Goal: Task Accomplishment & Management: Use online tool/utility

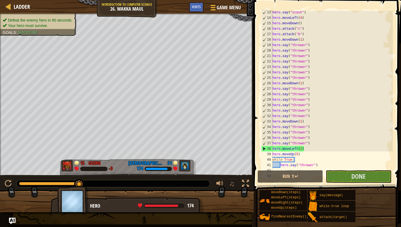
scroll to position [93, 0]
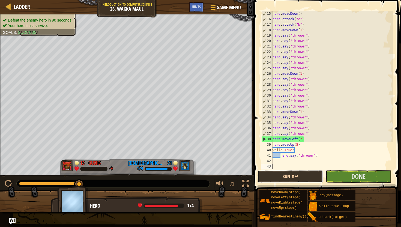
click at [302, 181] on button "Run ⇧↵" at bounding box center [290, 176] width 65 height 13
click at [296, 178] on button "Run ⇧↵" at bounding box center [290, 176] width 65 height 13
click at [308, 135] on div "hero . moveDown ( ) hero . attack ( "c" ) hero . attack ( "b" ) hero . moveDown…" at bounding box center [332, 95] width 121 height 169
type textarea "hero.say("thrower")"
click at [307, 133] on div "hero . moveDown ( ) hero . attack ( "c" ) hero . attack ( "b" ) hero . moveDown…" at bounding box center [332, 95] width 121 height 169
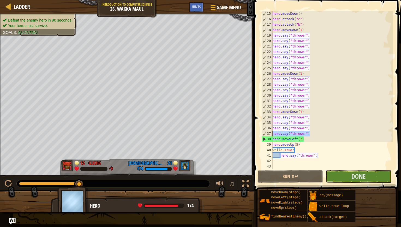
drag, startPoint x: 311, startPoint y: 133, endPoint x: 272, endPoint y: 135, distance: 39.0
click at [272, 135] on div "hero.say("thrower") 15 16 17 18 19 20 21 22 23 24 25 26 27 28 29 30 31 32 33 34…" at bounding box center [326, 90] width 133 height 158
click at [309, 134] on div "hero . moveDown ( ) hero . attack ( "c" ) hero . attack ( "b" ) hero . moveDown…" at bounding box center [332, 90] width 121 height 158
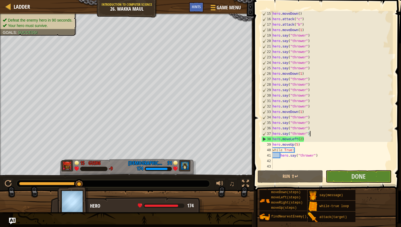
click at [313, 134] on div "hero . moveDown ( ) hero . attack ( "c" ) hero . attack ( "b" ) hero . moveDown…" at bounding box center [332, 95] width 121 height 169
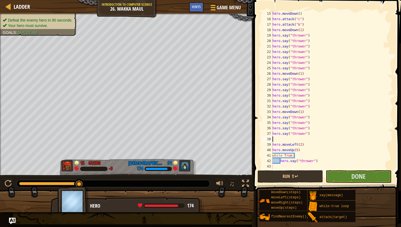
paste textarea "hero.say("thrower")"
type textarea "hero.say("thrower")"
paste textarea "hero.say("thrower")"
type textarea "hero.say("thrower")"
paste textarea "hero.say("thrower")"
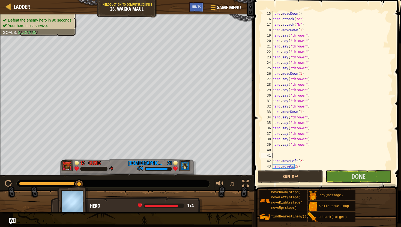
type textarea "hero.say("thrower")"
click at [289, 150] on div "hero . moveDown ( ) hero . attack ( "c" ) hero . attack ( "b" ) hero . moveDown…" at bounding box center [332, 95] width 121 height 169
paste textarea "hero.say("thrower")"
click at [291, 176] on button "Run ⇧↵" at bounding box center [290, 176] width 65 height 13
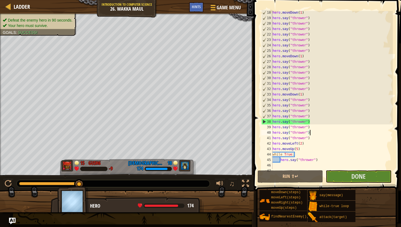
scroll to position [115, 0]
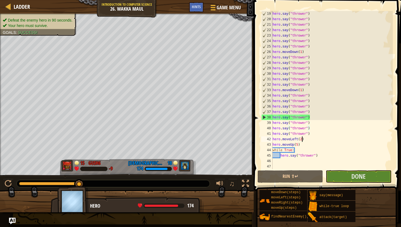
click at [302, 141] on div "hero . say ( "thrower" ) hero . say ( "thrower" ) hero . say ( "thrower" ) hero…" at bounding box center [332, 95] width 121 height 169
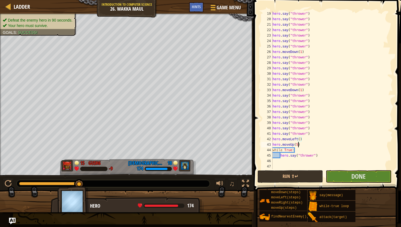
click at [297, 143] on div "hero . say ( "thrower" ) hero . say ( "thrower" ) hero . say ( "thrower" ) hero…" at bounding box center [332, 95] width 121 height 169
drag, startPoint x: 303, startPoint y: 139, endPoint x: 272, endPoint y: 141, distance: 30.9
click at [272, 141] on div "hero.moveUp() 19 20 21 22 23 24 25 26 27 28 29 30 31 32 33 34 35 36 37 38 39 40…" at bounding box center [326, 90] width 133 height 158
click at [302, 147] on div "hero . say ( "thrower" ) hero . say ( "thrower" ) hero . say ( "thrower" ) hero…" at bounding box center [332, 95] width 121 height 169
type textarea "hero.moveUp()"
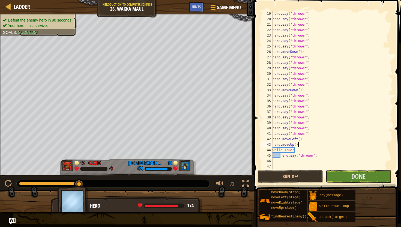
scroll to position [2, 0]
paste textarea "hero.moveLeft()"
type textarea "hero.moveLeft()"
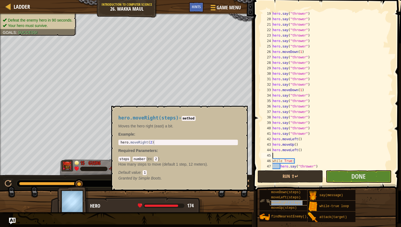
click at [289, 204] on span "moveRight(steps)" at bounding box center [286, 203] width 31 height 4
type textarea "hero.moveRight(2)"
click at [147, 144] on div "hero . moveRight ( 2 )" at bounding box center [178, 146] width 117 height 13
drag, startPoint x: 157, startPoint y: 142, endPoint x: 116, endPoint y: 143, distance: 40.9
click at [116, 142] on div "hero.moveRight(steps) - method Moves the hero right (east) a bit. Example : her…" at bounding box center [178, 148] width 127 height 76
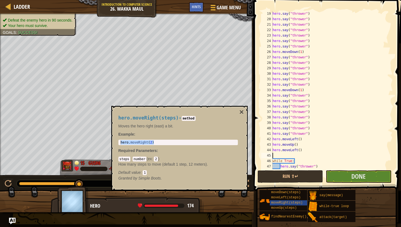
click at [291, 153] on div "hero . say ( "thrower" ) hero . say ( "thrower" ) hero . say ( "thrower" ) hero…" at bounding box center [332, 95] width 121 height 169
paste textarea "hero.moveRight(2)"
type textarea "hero.moveRight(2)"
click at [287, 197] on span "moveLeft(steps)" at bounding box center [285, 198] width 29 height 4
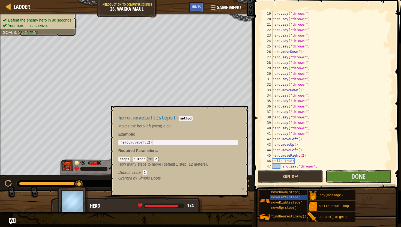
type textarea "hero.moveLeft(2)"
drag, startPoint x: 153, startPoint y: 141, endPoint x: 114, endPoint y: 142, distance: 39.3
click at [114, 142] on div "hero.moveLeft(steps) - method Moves the hero left (west) a bit. Example : hero.…" at bounding box center [179, 151] width 136 height 90
click at [312, 157] on div "hero . say ( "thrower" ) hero . say ( "thrower" ) hero . say ( "thrower" ) hero…" at bounding box center [332, 95] width 121 height 169
paste textarea "hero.moveLeft(2)"
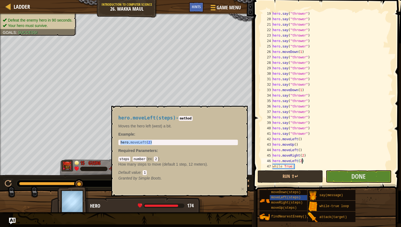
click at [302, 161] on div "hero . say ( "thrower" ) hero . say ( "thrower" ) hero . say ( "thrower" ) hero…" at bounding box center [332, 95] width 121 height 169
type textarea "hero.moveLeft()"
click at [315, 162] on div "hero . say ( "thrower" ) hero . say ( "thrower" ) hero . say ( "thrower" ) hero…" at bounding box center [332, 95] width 121 height 169
click at [288, 208] on span "moveUp(steps)" at bounding box center [284, 208] width 26 height 4
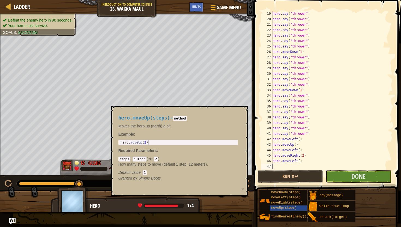
type textarea "hero.moveUp(2)"
drag, startPoint x: 148, startPoint y: 142, endPoint x: 117, endPoint y: 142, distance: 30.8
click at [117, 142] on div "hero.moveUp(steps) - method Moves the hero up (north) a bit. Example : hero.mov…" at bounding box center [178, 148] width 127 height 76
type textarea "hero.moveLeft()"
click at [288, 163] on div "hero . say ( "thrower" ) hero . say ( "thrower" ) hero . say ( "thrower" ) hero…" at bounding box center [332, 95] width 121 height 169
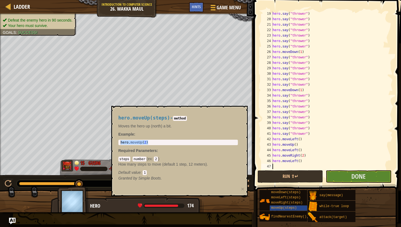
click at [287, 167] on div "hero . say ( "thrower" ) hero . say ( "thrower" ) hero . say ( "thrower" ) hero…" at bounding box center [332, 95] width 121 height 169
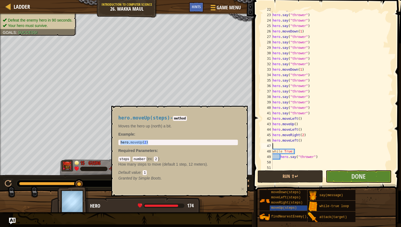
scroll to position [135, 0]
paste textarea "hero.moveUp(2)"
click at [298, 146] on div "hero . say ( "thrower" ) hero . say ( "thrower" ) hero . say ( "thrower" ) hero…" at bounding box center [332, 91] width 121 height 169
type textarea "hero.moveUp()"
click at [303, 173] on button "Run ⇧↵" at bounding box center [290, 176] width 65 height 13
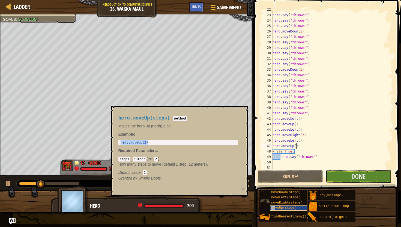
click at [275, 208] on span "moveUp(steps)" at bounding box center [284, 208] width 26 height 4
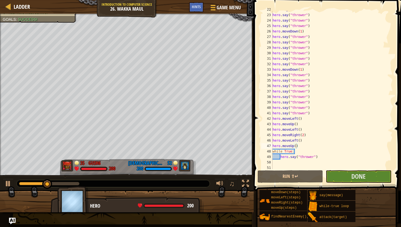
click at [243, 214] on div "Ladder Introduction to Computer Science 26. Wakka Maul Game Menu Done Hints 1 ה…" at bounding box center [200, 113] width 401 height 227
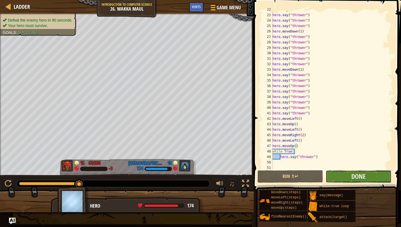
click at [340, 175] on button "Done" at bounding box center [358, 176] width 65 height 13
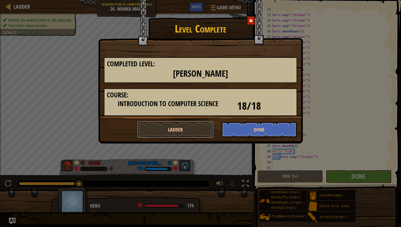
click at [187, 128] on button "Ladder" at bounding box center [176, 129] width 76 height 16
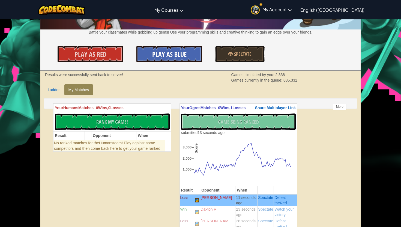
scroll to position [70, 0]
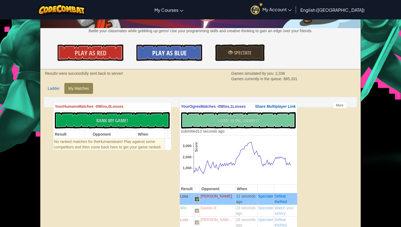
click at [178, 56] on span "Play As Blue" at bounding box center [169, 53] width 34 height 9
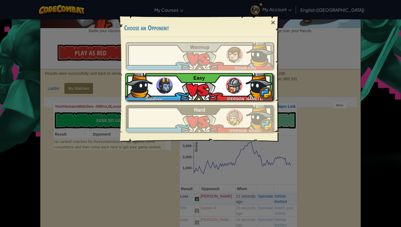
click at [225, 83] on div "Judahree Keifer G Easy" at bounding box center [199, 86] width 148 height 27
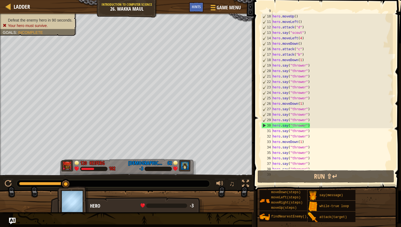
scroll to position [66, 0]
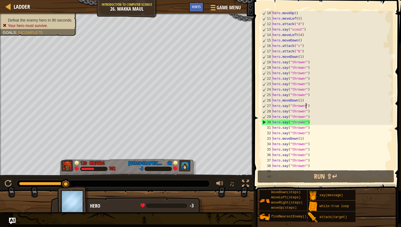
click at [306, 106] on div "hero . moveUp ( ) hero . moveLeft ( ) hero . attack ( "d" ) hero . say ( "scout…" at bounding box center [332, 94] width 121 height 169
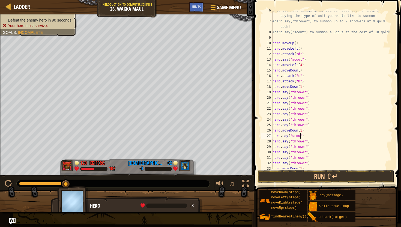
scroll to position [2, 2]
click at [299, 137] on div "# If you have enough gold, you can call out for help by saying the type of unit…" at bounding box center [332, 95] width 121 height 175
click at [299, 143] on div "# If you have enough gold, you can call out for help by saying the type of unit…" at bounding box center [332, 95] width 121 height 175
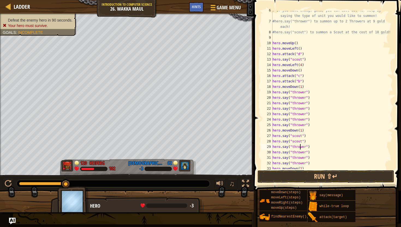
click at [301, 148] on div "# If you have enough gold, you can call out for help by saying the type of unit…" at bounding box center [332, 95] width 121 height 175
type textarea "hero.say("scout")"
click at [308, 177] on button "Run ⇧↵" at bounding box center [326, 176] width 137 height 13
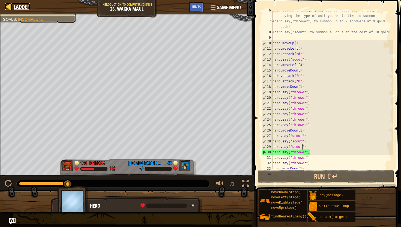
click at [8, 7] on div at bounding box center [8, 6] width 7 height 7
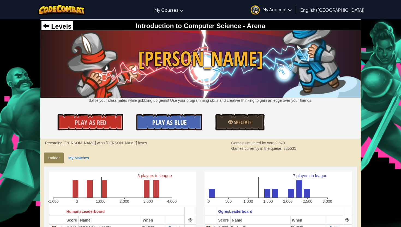
click at [168, 121] on span "Play As Blue" at bounding box center [169, 122] width 34 height 9
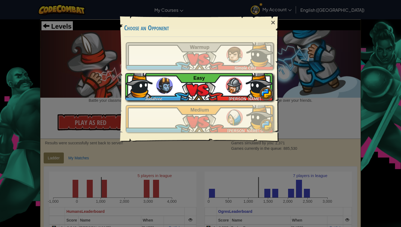
click at [215, 84] on div "Judahree Gus H Easy" at bounding box center [199, 86] width 148 height 27
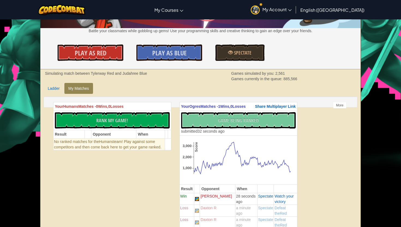
scroll to position [70, 0]
